Goal: Information Seeking & Learning: Find specific fact

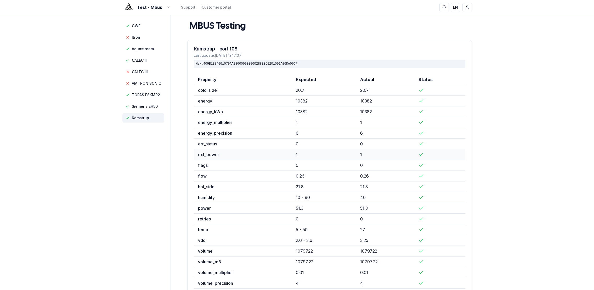
scroll to position [37, 0]
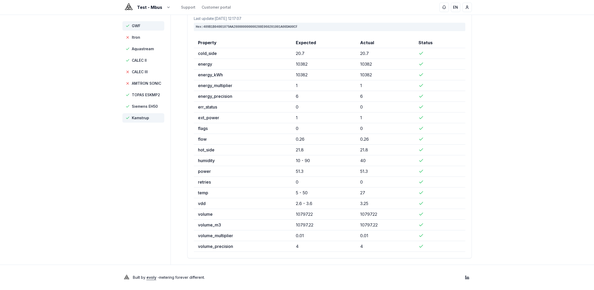
click at [142, 27] on span "GWF" at bounding box center [143, 25] width 42 height 9
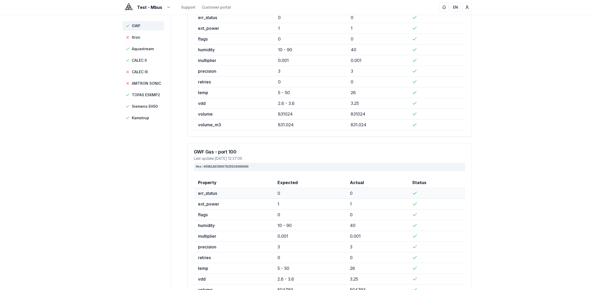
scroll to position [127, 0]
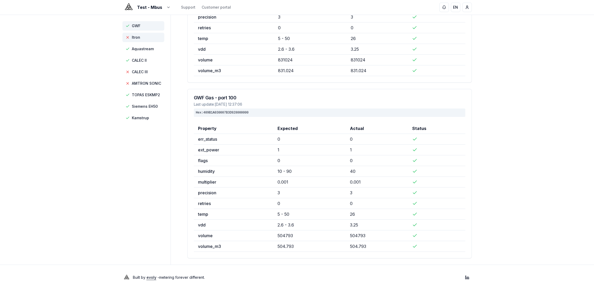
click at [143, 39] on span "Itron" at bounding box center [143, 37] width 42 height 9
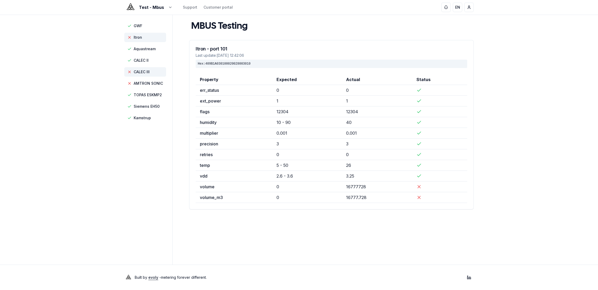
click at [148, 72] on span "CALEC III" at bounding box center [142, 71] width 16 height 5
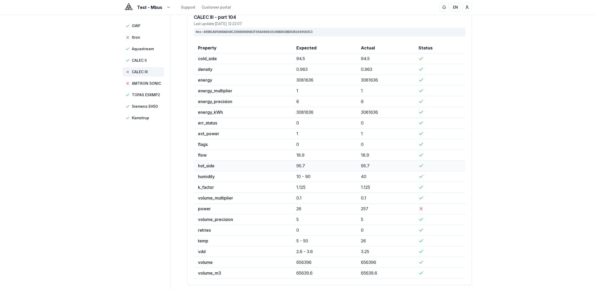
scroll to position [58, 0]
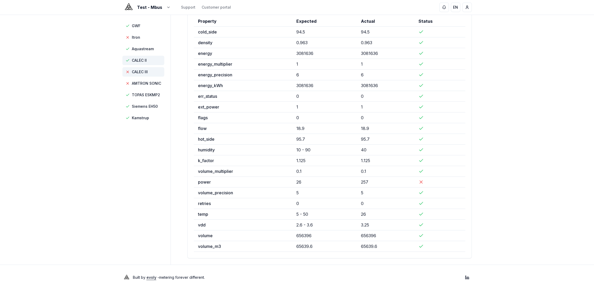
click at [153, 62] on span "CALEC II" at bounding box center [143, 60] width 42 height 9
click at [153, 85] on span "AMTRON SONIC" at bounding box center [146, 83] width 29 height 5
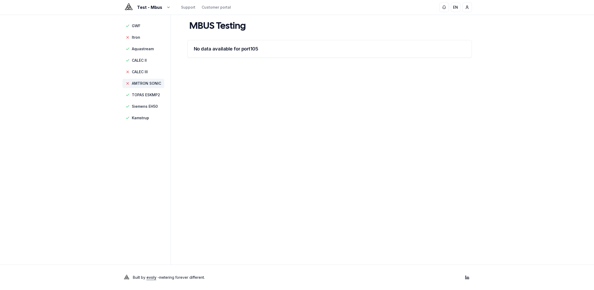
scroll to position [0, 0]
click at [156, 95] on span "TOPAS ESKMP2" at bounding box center [148, 94] width 28 height 5
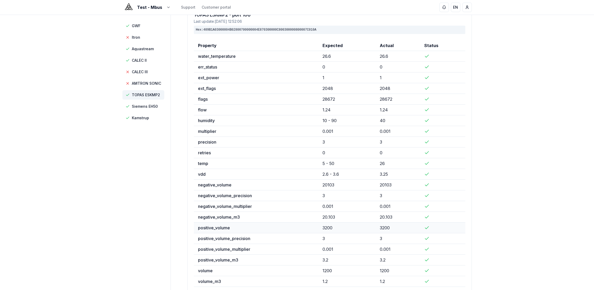
scroll to position [69, 0]
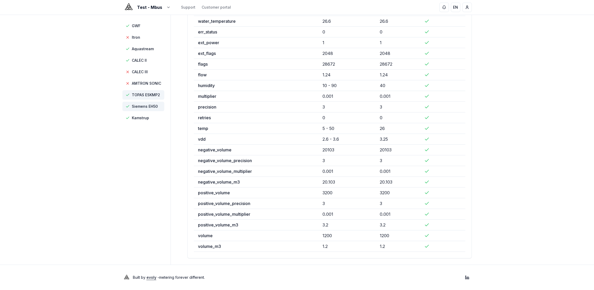
click at [145, 106] on span "Siemens EH50" at bounding box center [145, 106] width 26 height 5
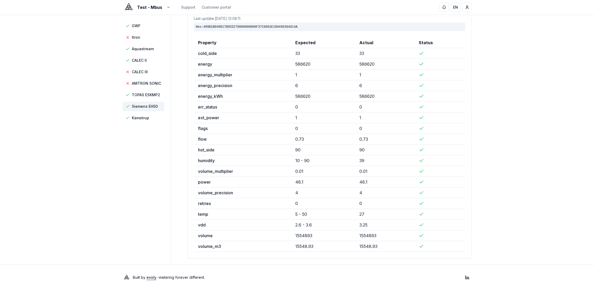
scroll to position [37, 0]
click at [129, 116] on span "Kamstrup" at bounding box center [143, 117] width 42 height 9
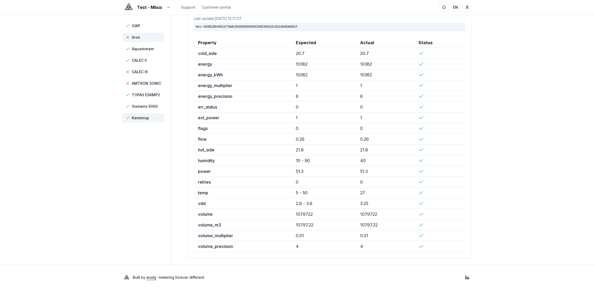
click at [150, 35] on span "Itron" at bounding box center [143, 37] width 42 height 9
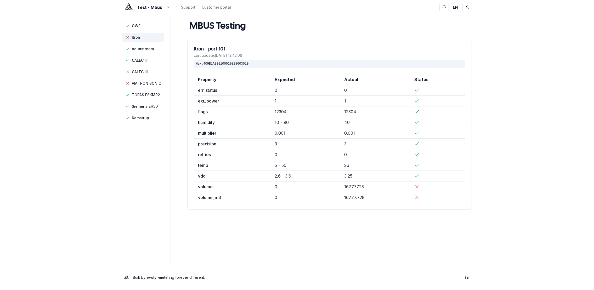
scroll to position [0, 0]
click at [139, 73] on span "CALEC III" at bounding box center [142, 71] width 16 height 5
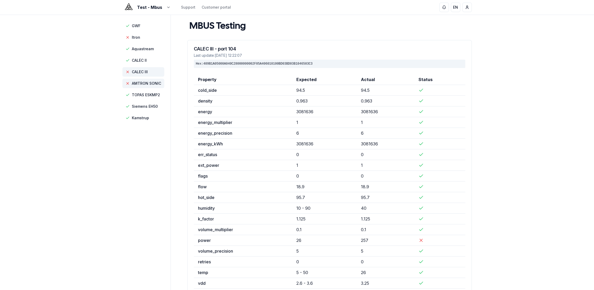
click at [147, 85] on span "AMTRON SONIC" at bounding box center [146, 83] width 29 height 5
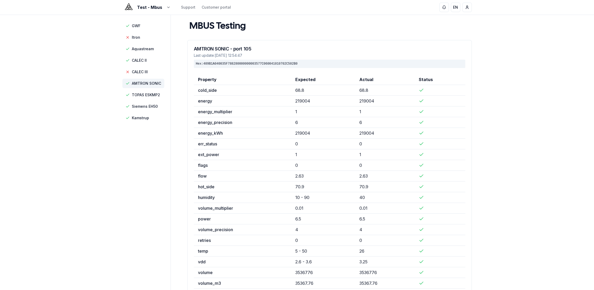
click at [147, 83] on span "AMTRON SONIC" at bounding box center [146, 83] width 29 height 5
click at [145, 95] on span "TOPAS ESKMP2" at bounding box center [146, 94] width 28 height 5
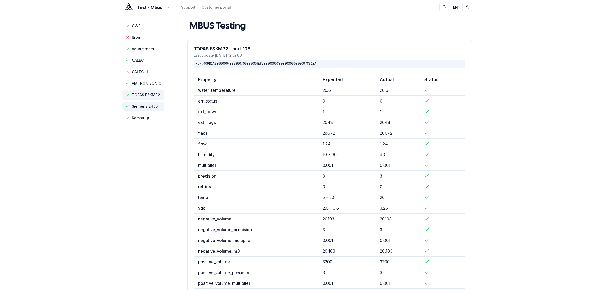
click at [149, 109] on span "Siemens EH50" at bounding box center [143, 106] width 42 height 9
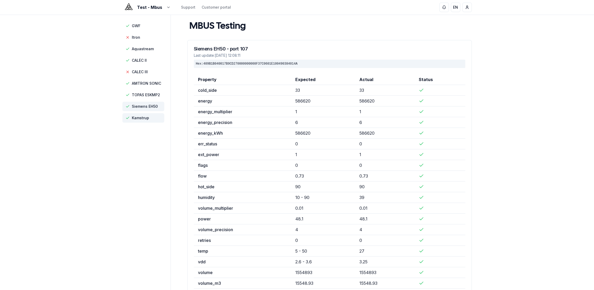
click at [147, 120] on span "Kamstrup" at bounding box center [143, 117] width 42 height 9
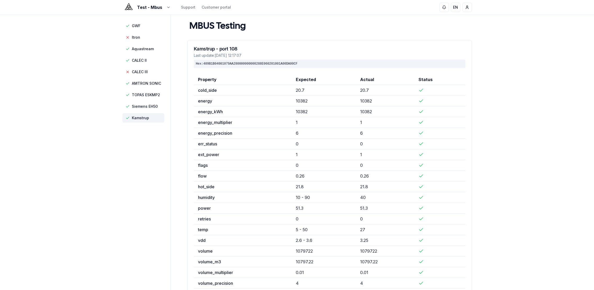
click at [137, 165] on aside "GWF Itron Aquastream CALEC II CALEC III AMTRON SONIC TOPAS ESKMP2 Siemens EH50 …" at bounding box center [146, 158] width 48 height 286
click at [134, 74] on span "CALEC III" at bounding box center [140, 71] width 16 height 5
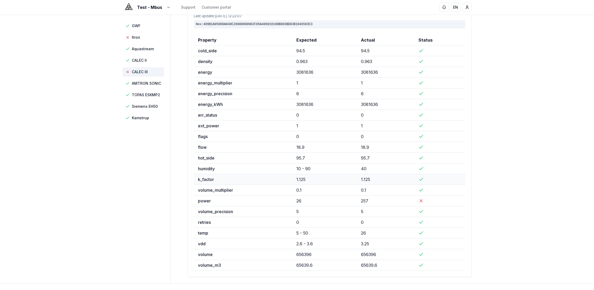
scroll to position [41, 0]
click at [152, 63] on span "CALEC II" at bounding box center [143, 60] width 42 height 9
click at [141, 73] on span "CALEC III" at bounding box center [140, 71] width 16 height 5
click at [137, 37] on span "Itron" at bounding box center [136, 37] width 8 height 5
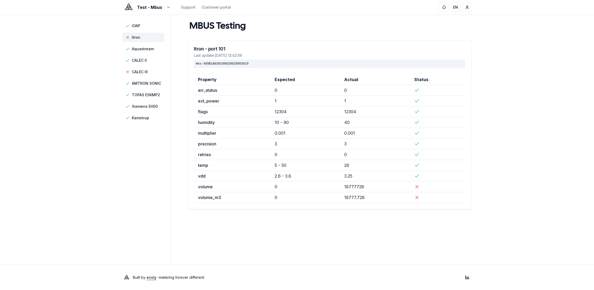
scroll to position [0, 0]
click at [145, 39] on span "Itron" at bounding box center [145, 37] width 42 height 9
drag, startPoint x: 365, startPoint y: 197, endPoint x: 199, endPoint y: 188, distance: 166.7
click at [199, 188] on tbody "err_status 0 0 ext_power 1 1 flags 12304 12304 humidity 10 - 90 40 multiplier 0…" at bounding box center [331, 144] width 271 height 118
copy tbody "volume 0 16777728 volume_m3 0 16777.728"
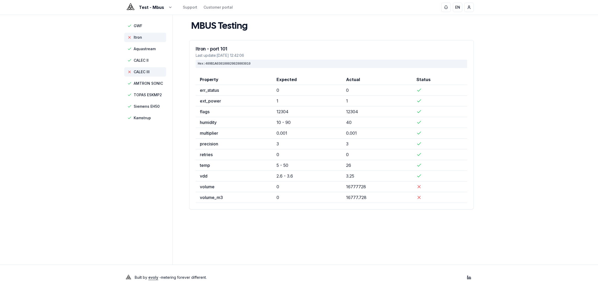
click at [142, 73] on span "CALEC III" at bounding box center [142, 71] width 16 height 5
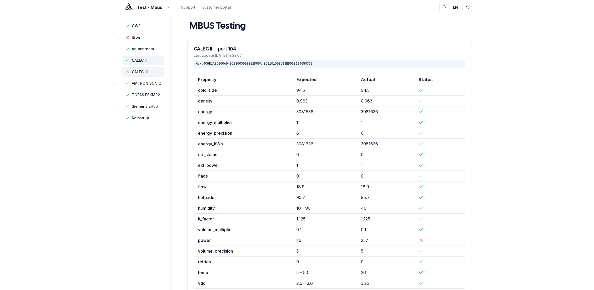
click at [145, 58] on span "CALEC II" at bounding box center [139, 60] width 15 height 5
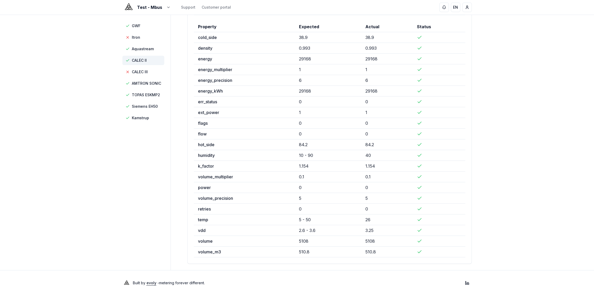
scroll to position [53, 0]
click at [141, 72] on span "CALEC III" at bounding box center [140, 71] width 16 height 5
click at [140, 63] on span "CALEC II" at bounding box center [143, 60] width 42 height 9
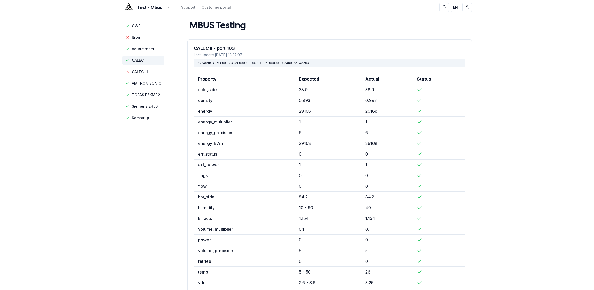
scroll to position [0, 0]
click at [140, 71] on span "CALEC III" at bounding box center [140, 71] width 16 height 5
